Goal: Transaction & Acquisition: Purchase product/service

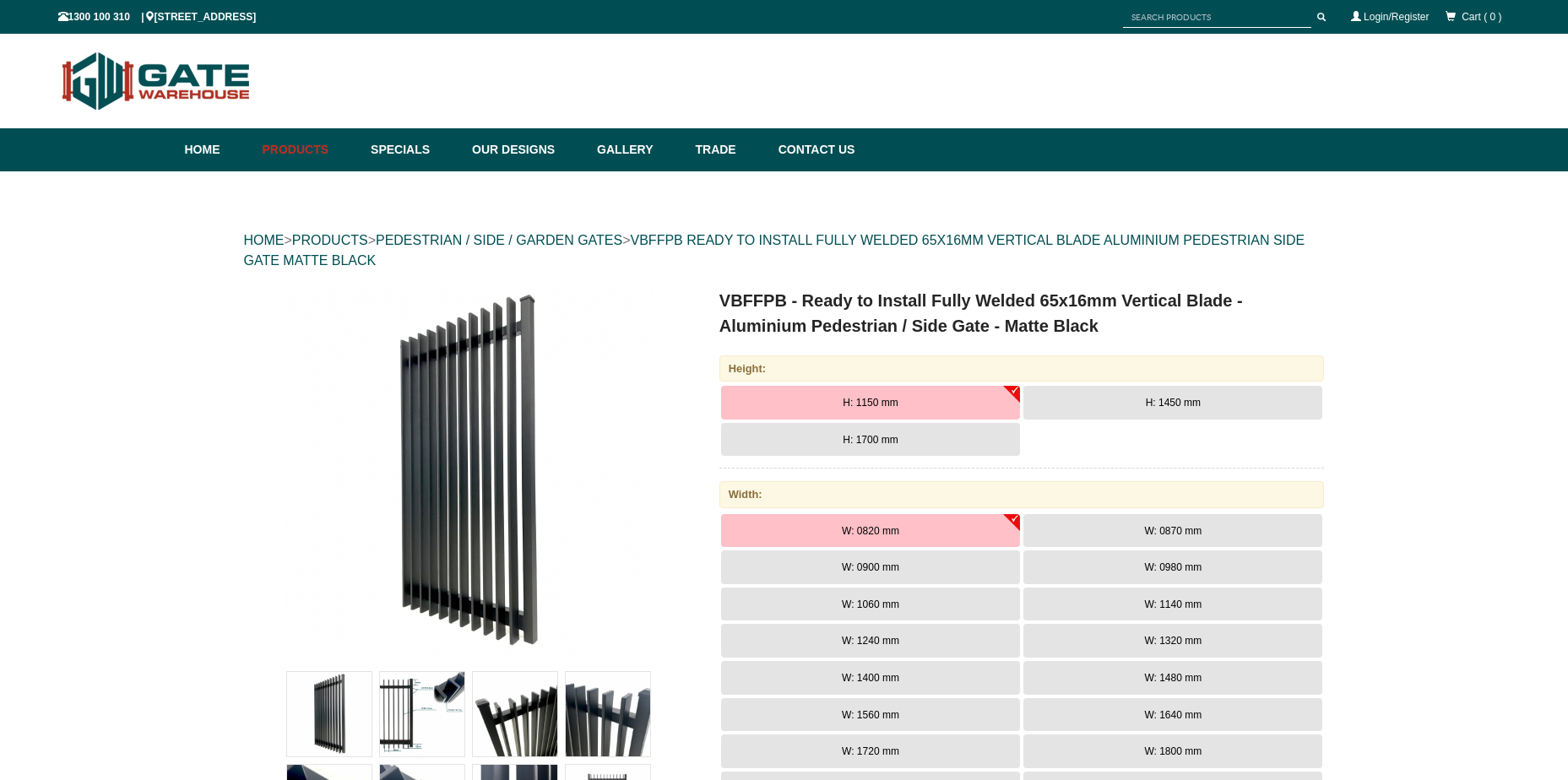
click at [776, 302] on h1 "VBFFPB - Ready to Install Fully Welded 65x16mm Vertical Blade - Aluminium Pedes…" at bounding box center [1022, 313] width 606 height 51
copy h1 "VBFFPB"
click at [980, 442] on button "H: 1700 mm" at bounding box center [870, 440] width 299 height 34
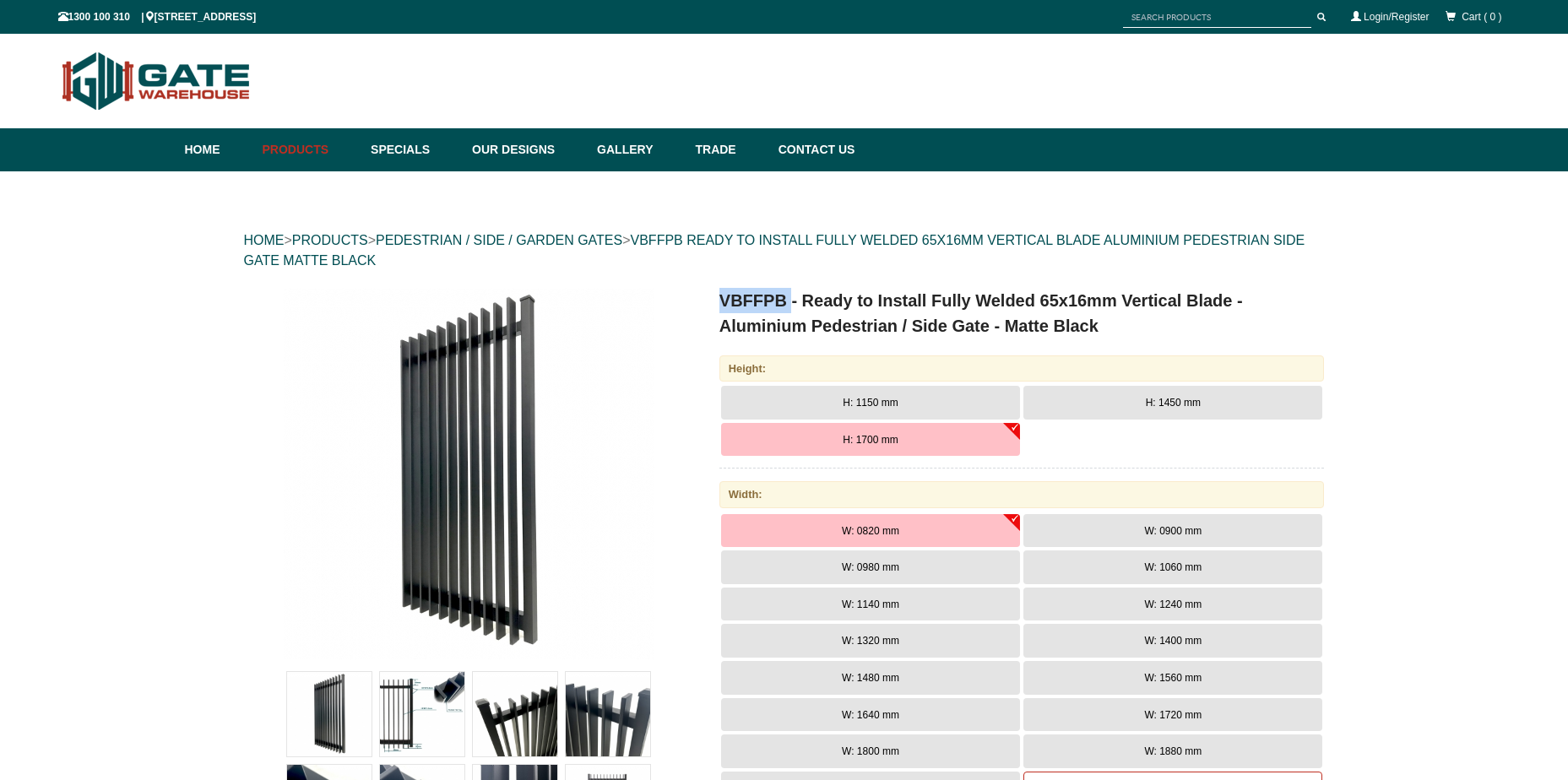
click at [642, 306] on img at bounding box center [469, 473] width 371 height 371
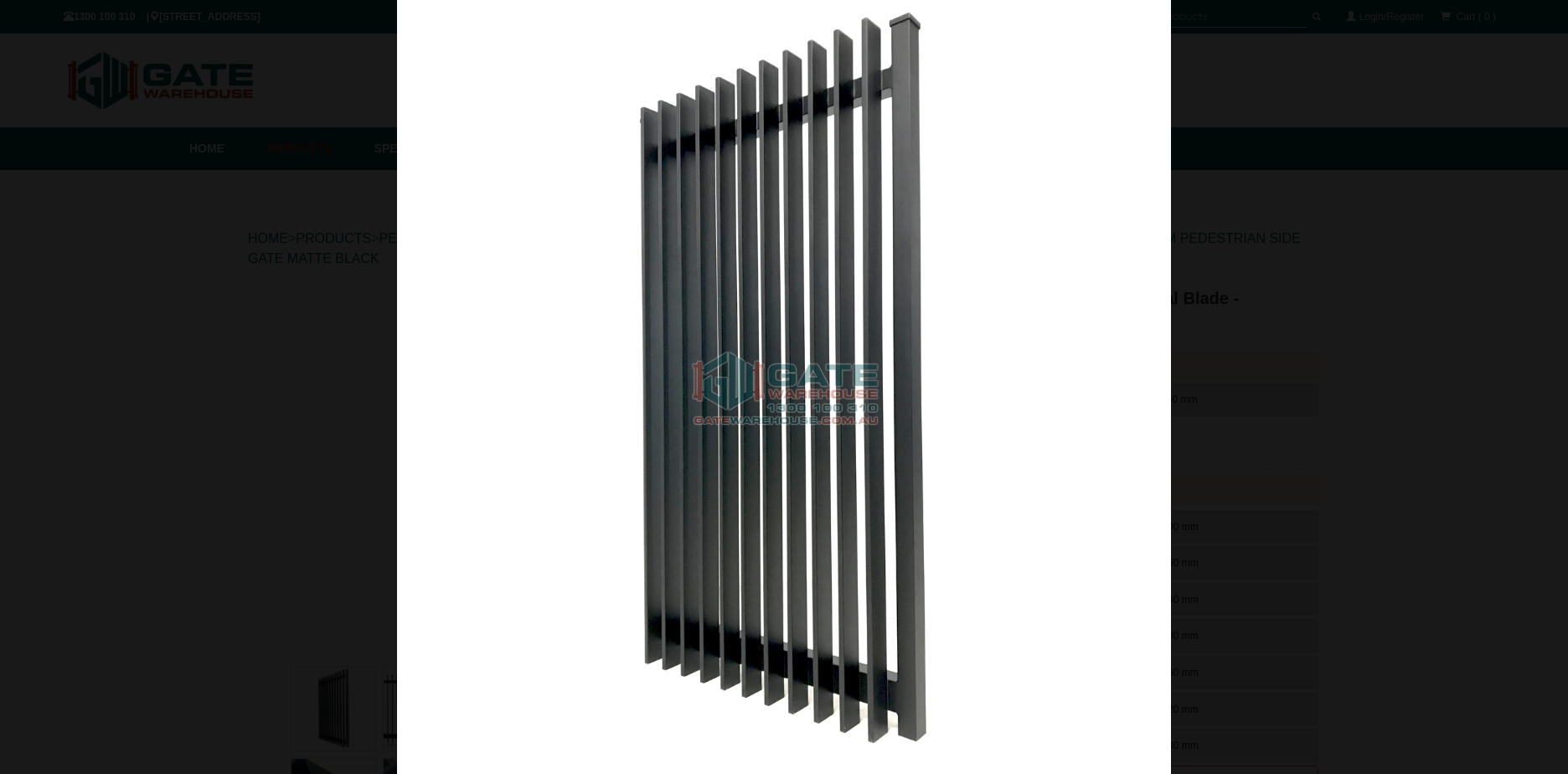
click at [1369, 131] on div at bounding box center [784, 387] width 1568 height 774
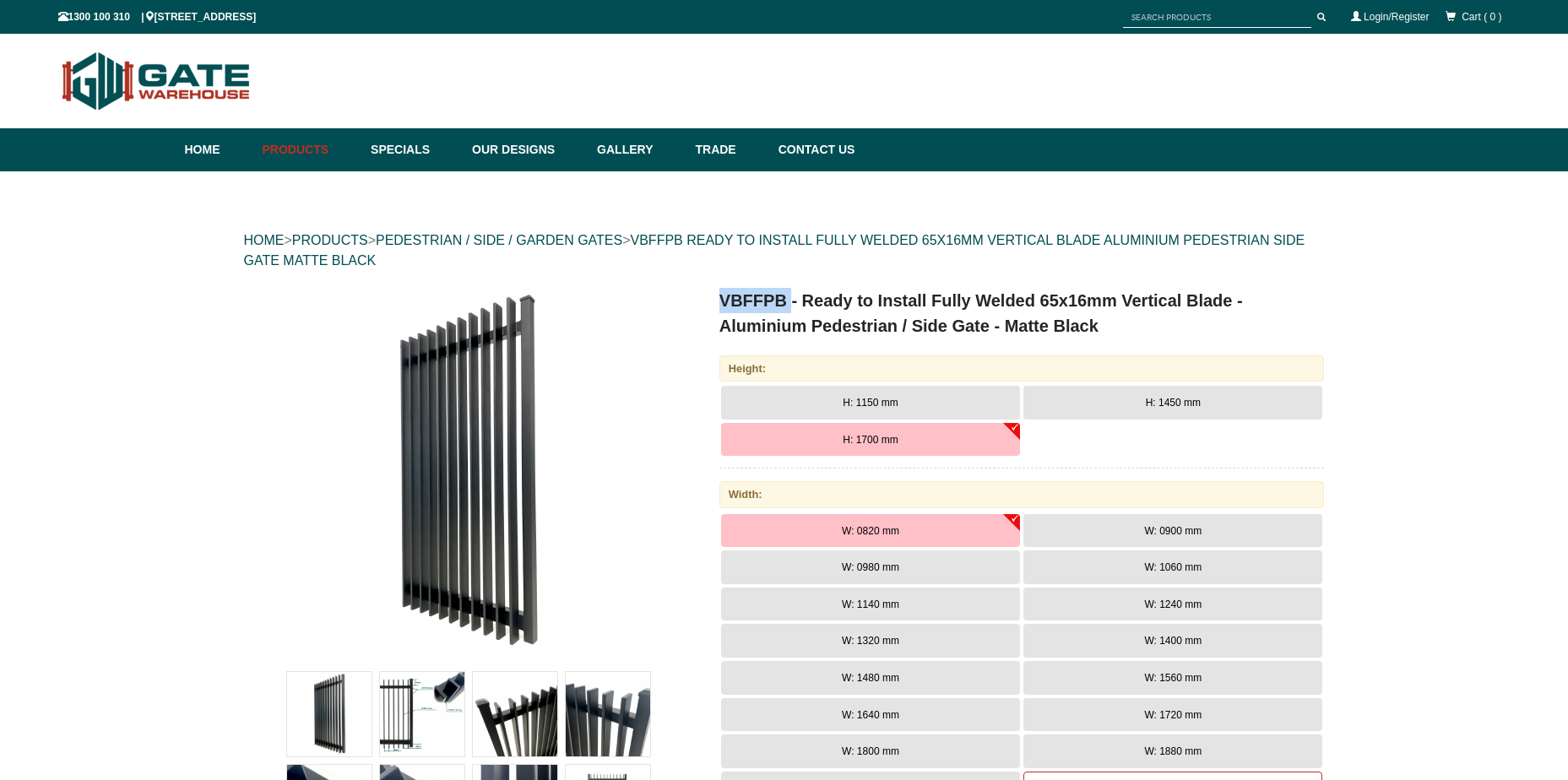
click at [515, 336] on img at bounding box center [469, 473] width 371 height 371
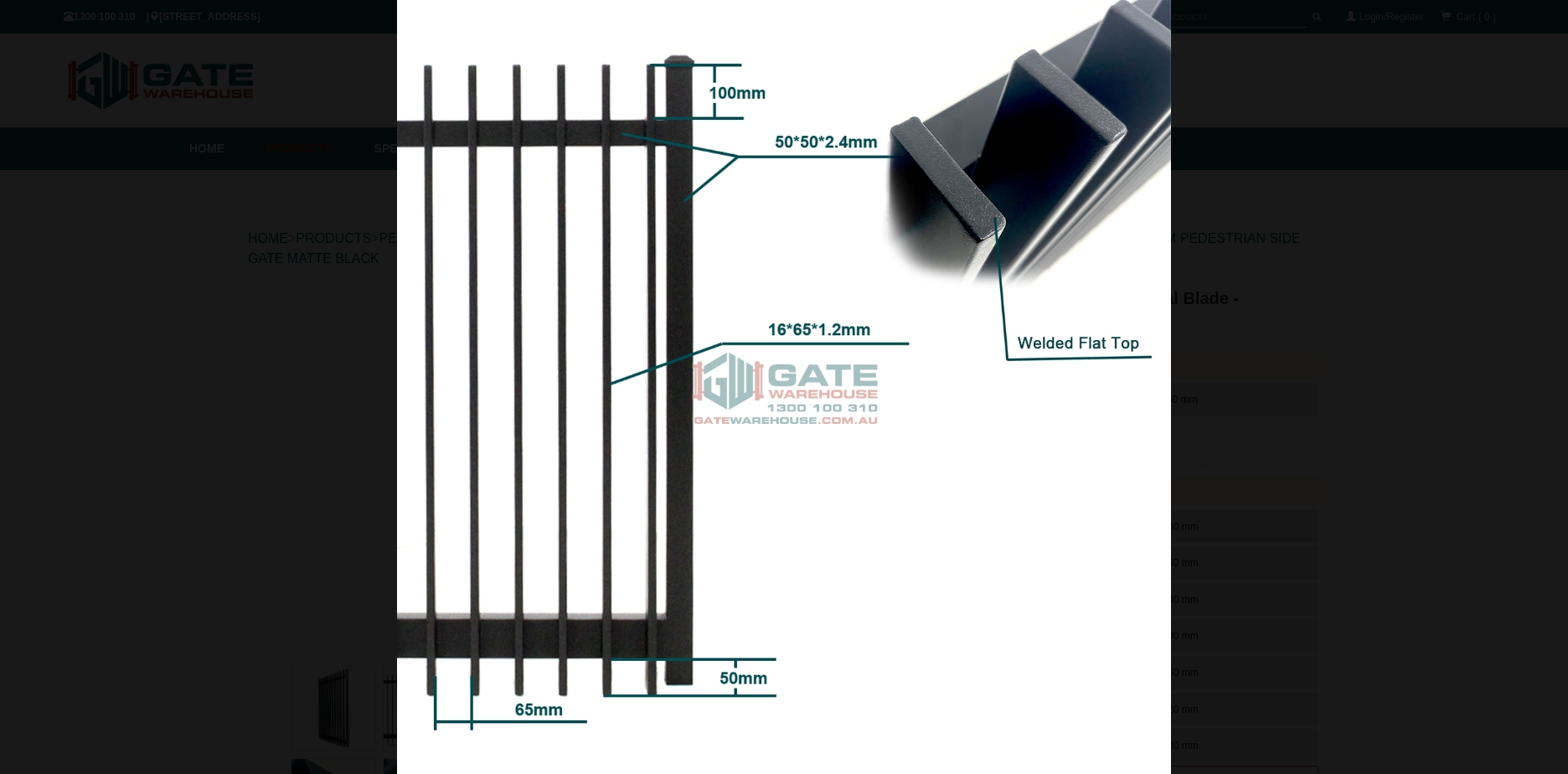
click at [201, 345] on div at bounding box center [784, 387] width 1568 height 774
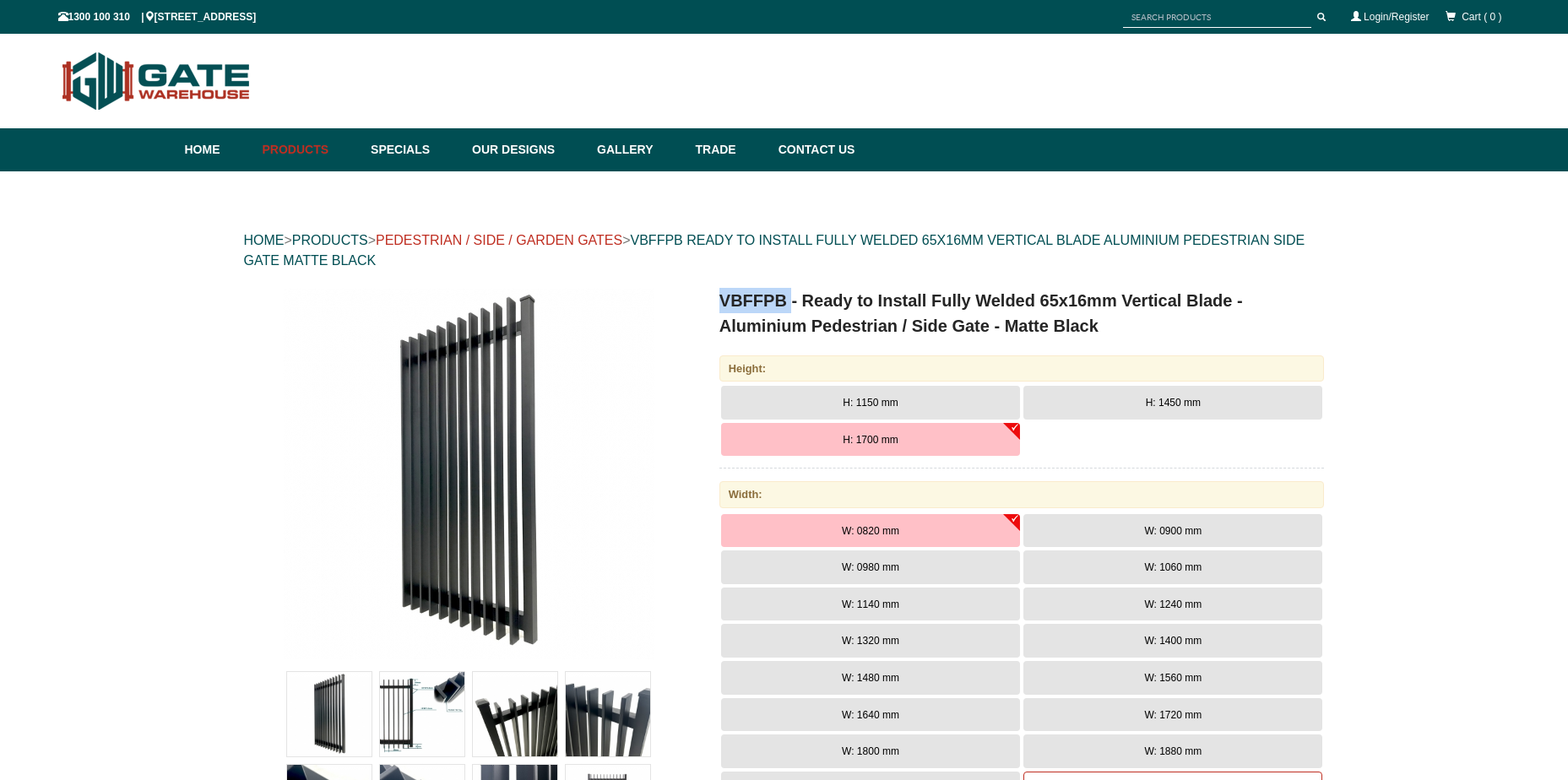
click at [582, 235] on link "PEDESTRIAN / SIDE / GARDEN GATES" at bounding box center [499, 240] width 247 height 14
